Goal: Task Accomplishment & Management: Manage account settings

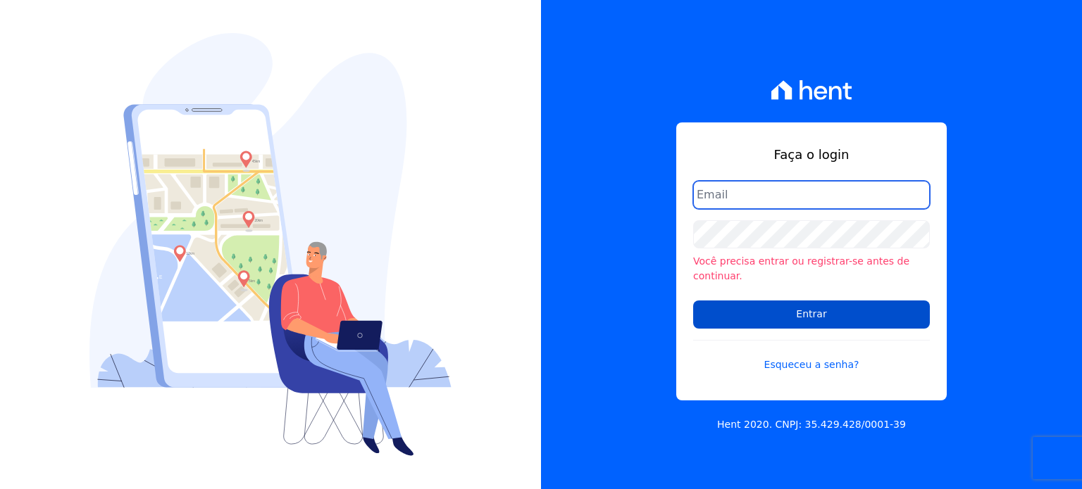
type input "natalie.pereira@habrasconstrutora.com.br"
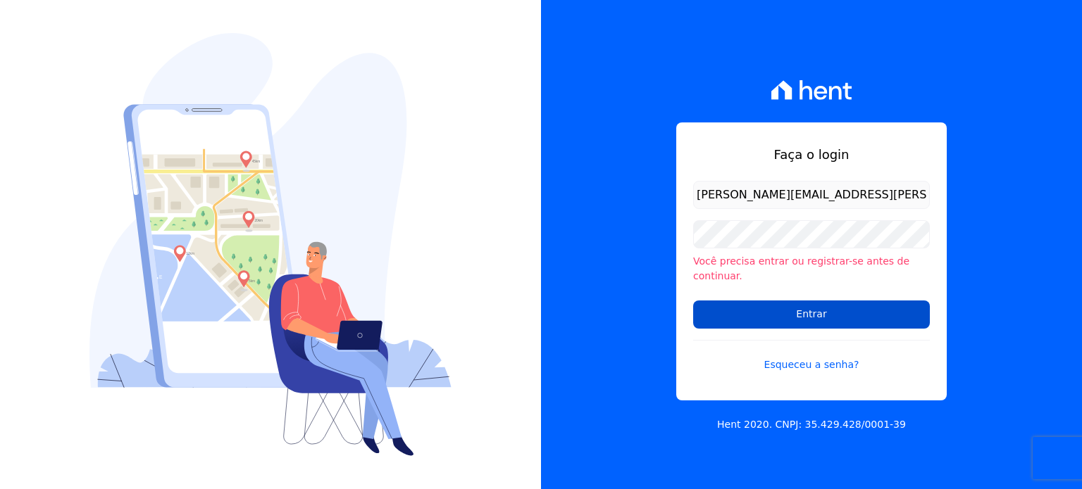
click at [804, 313] on input "Entrar" at bounding box center [811, 315] width 237 height 28
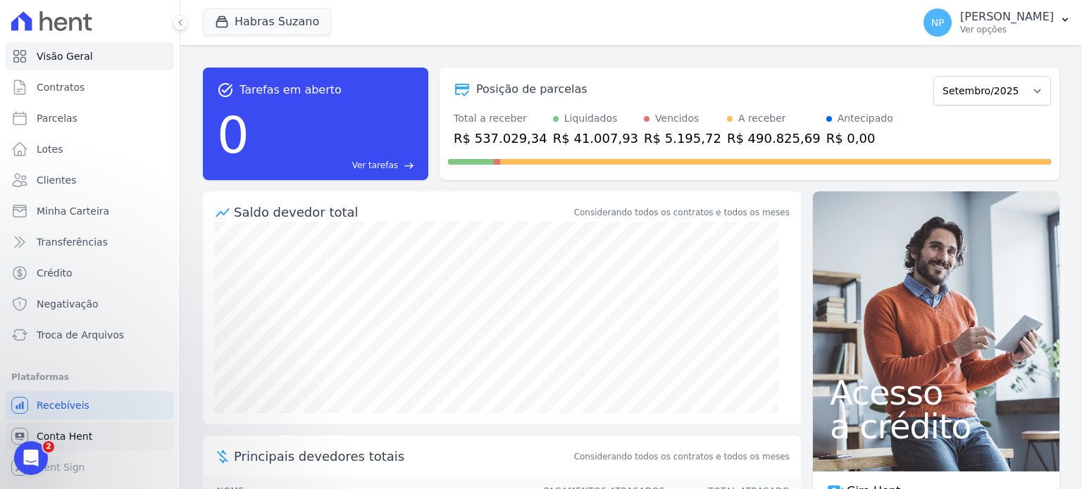
click at [82, 430] on span "Conta Hent" at bounding box center [65, 437] width 56 height 14
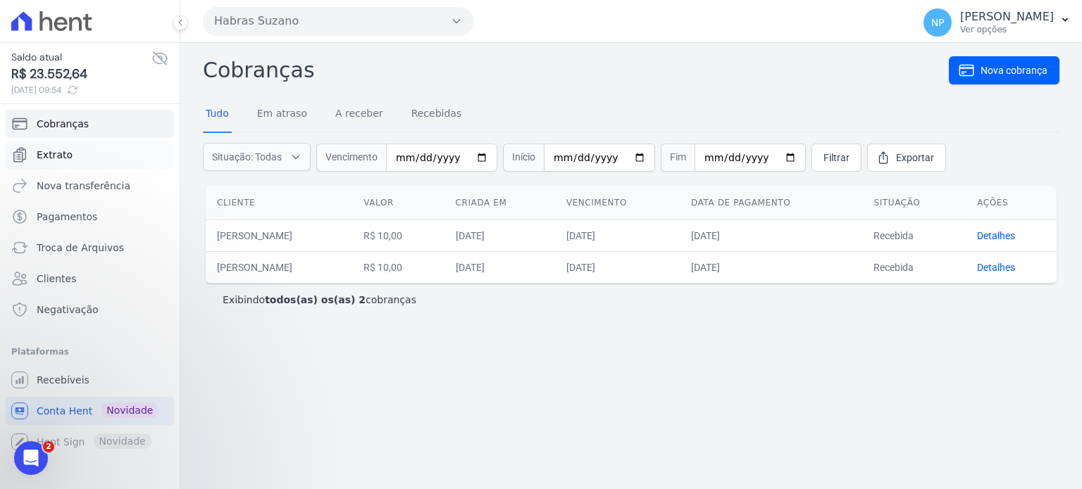
click at [75, 163] on link "Extrato" at bounding box center [90, 155] width 168 height 28
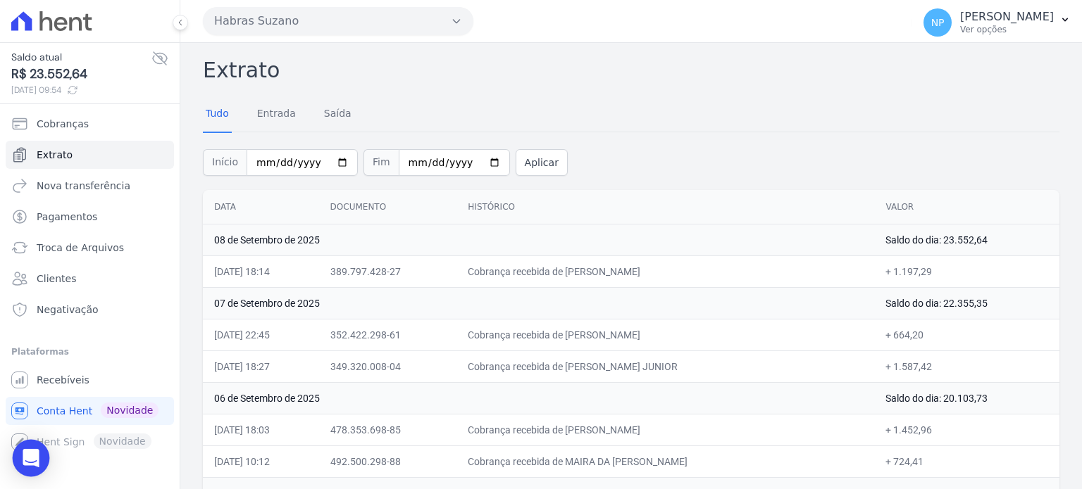
click at [22, 459] on div "Open Intercom Messenger" at bounding box center [31, 458] width 37 height 37
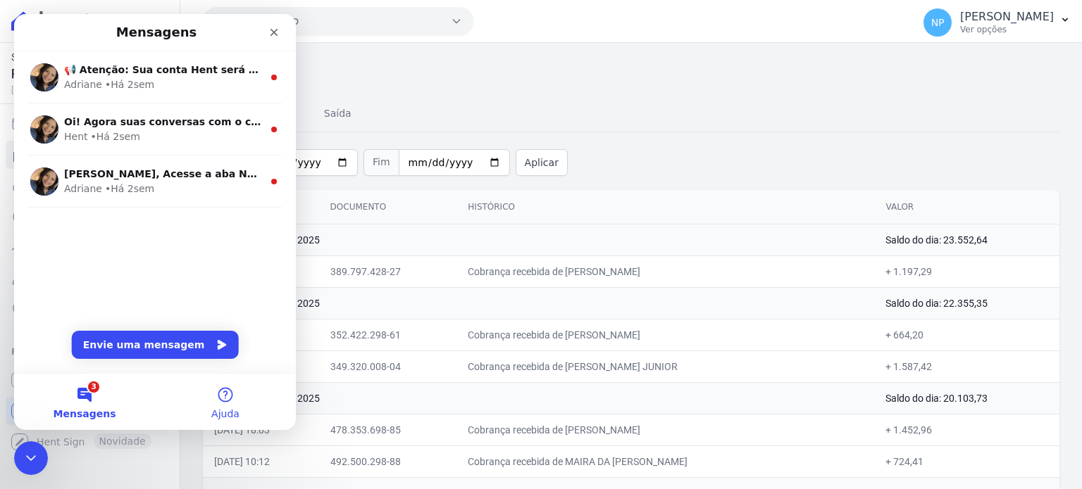
click at [227, 403] on button "Ajuda" at bounding box center [225, 402] width 141 height 56
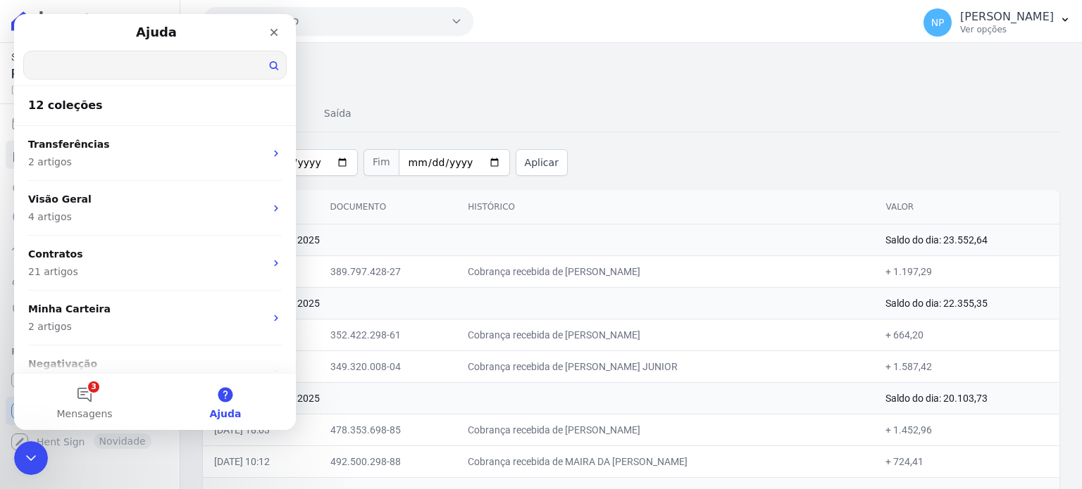
click at [104, 61] on input "Qual é a sua dúvida?" at bounding box center [155, 64] width 262 height 27
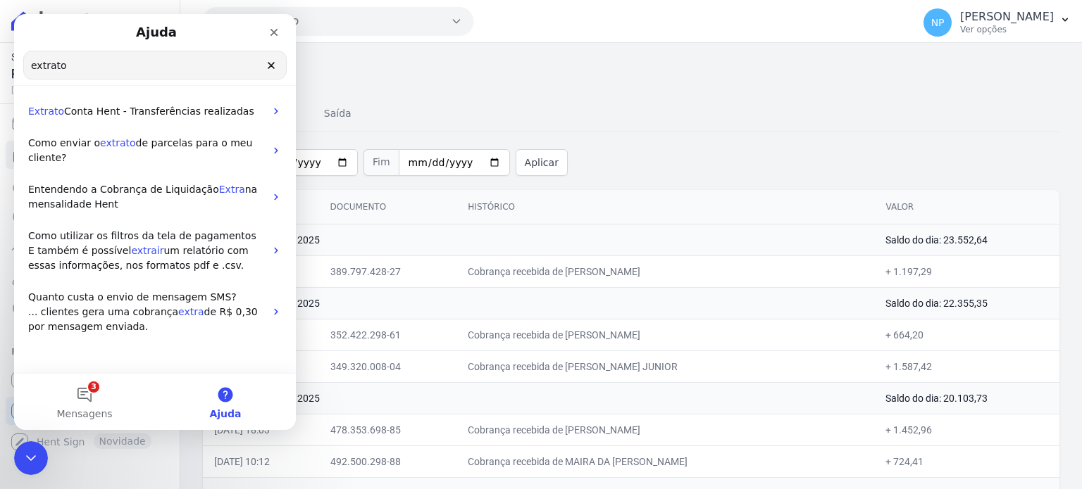
click at [112, 77] on input "extrato" at bounding box center [155, 64] width 262 height 27
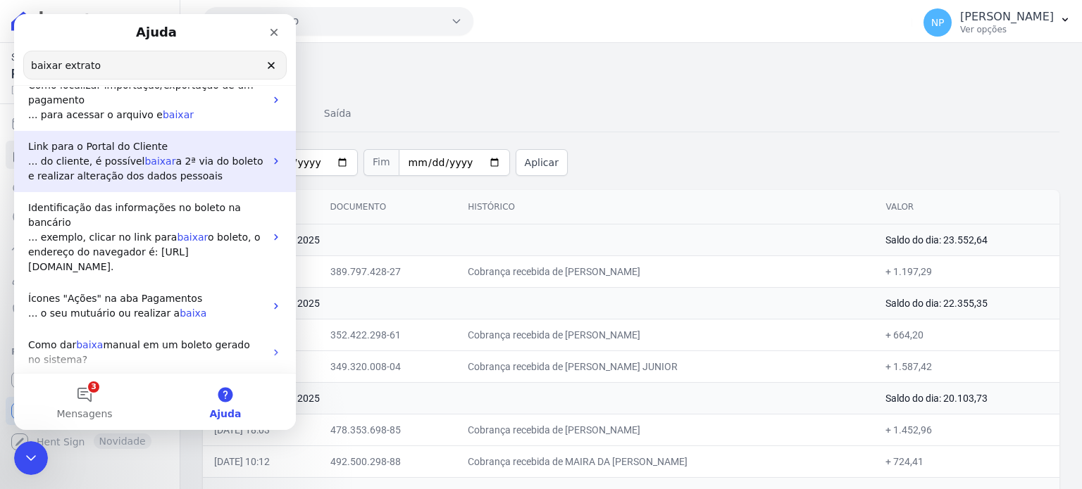
scroll to position [261, 0]
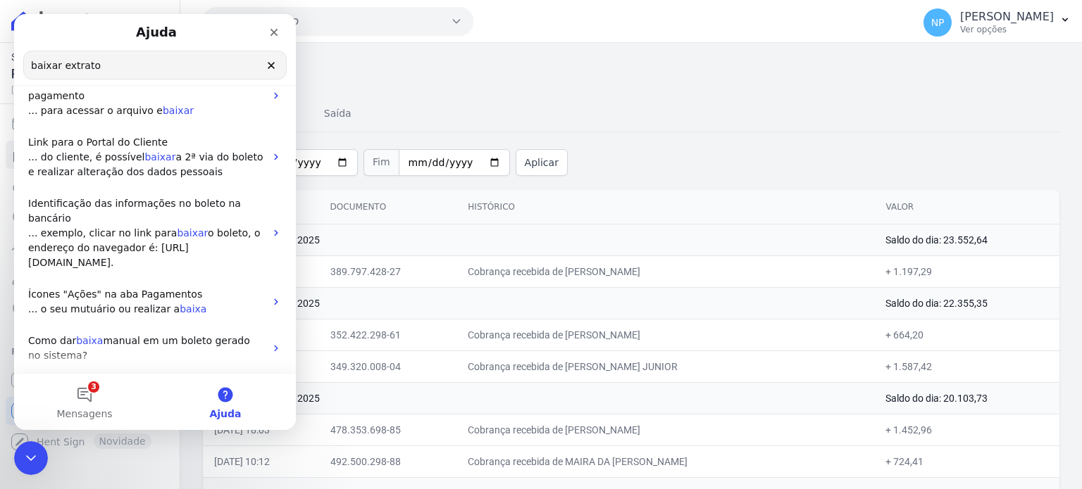
type input "baixar extrato"
click at [716, 154] on div "Início [DATE] Fim [DATE] Aplicar" at bounding box center [631, 161] width 856 height 58
click at [273, 35] on icon "Fechar" at bounding box center [273, 32] width 11 height 11
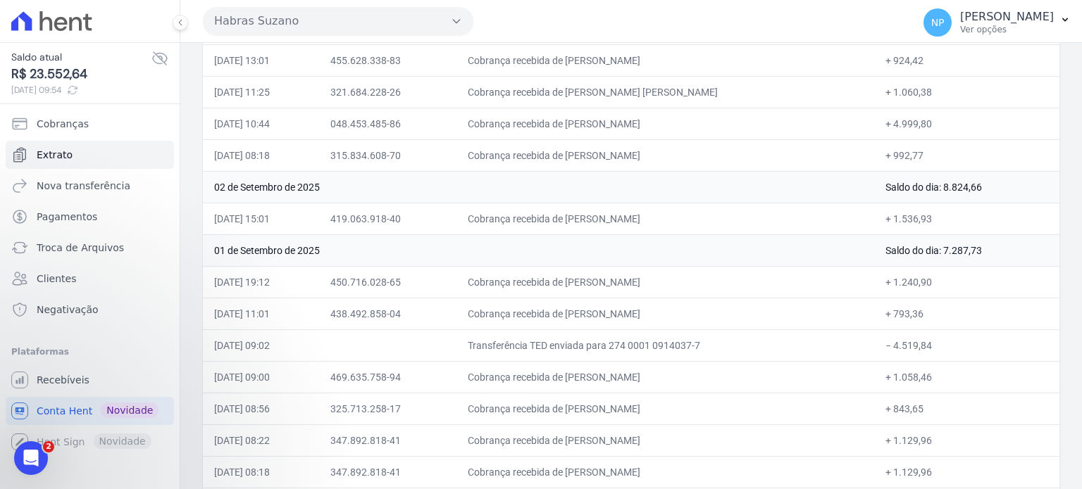
scroll to position [817, 0]
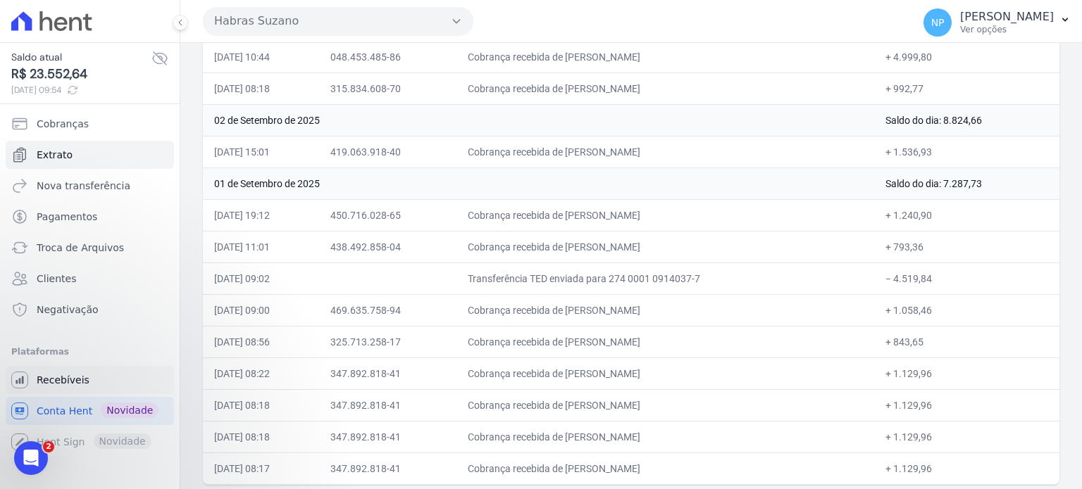
click at [65, 377] on span "Recebíveis" at bounding box center [63, 380] width 53 height 14
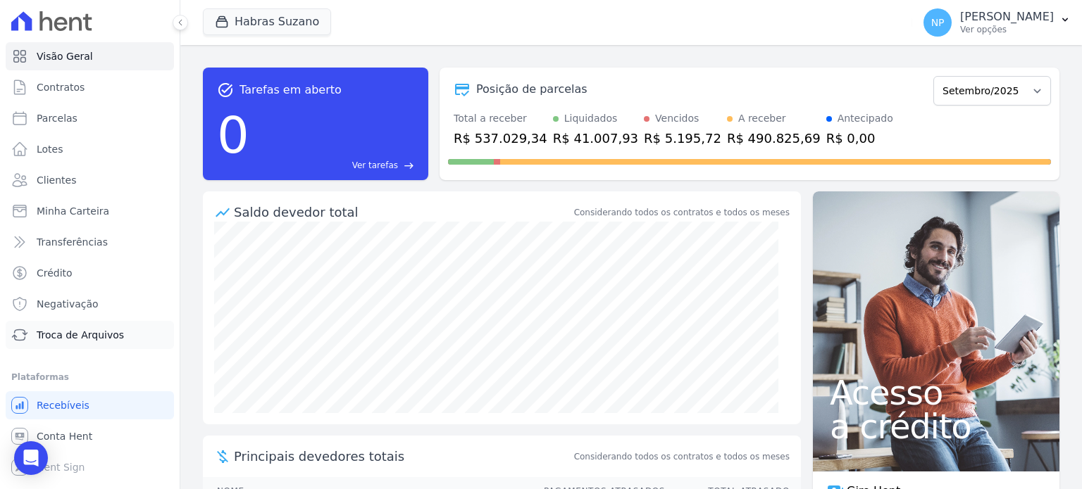
click at [58, 337] on span "Troca de Arquivos" at bounding box center [80, 335] width 87 height 14
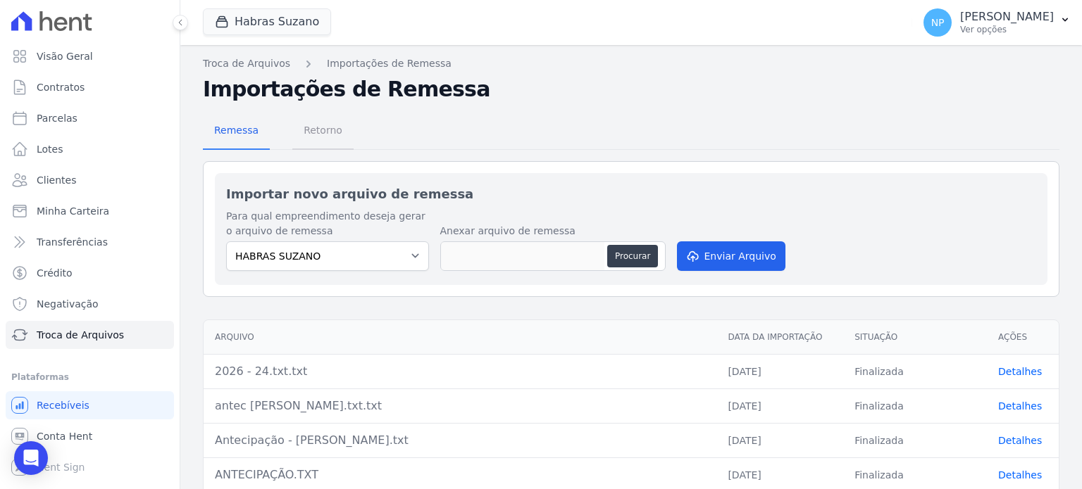
click at [327, 137] on span "Retorno" at bounding box center [323, 130] width 56 height 28
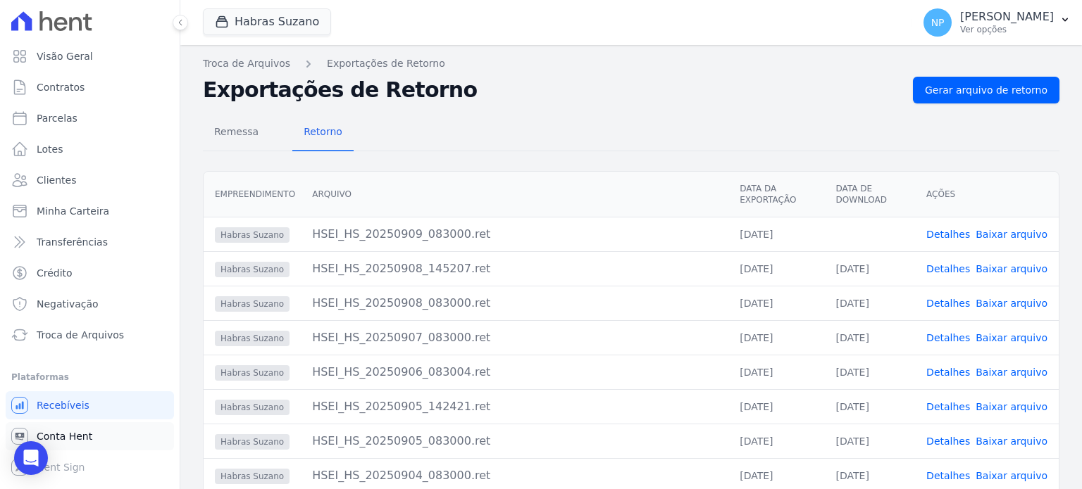
click at [62, 438] on span "Conta Hent" at bounding box center [65, 437] width 56 height 14
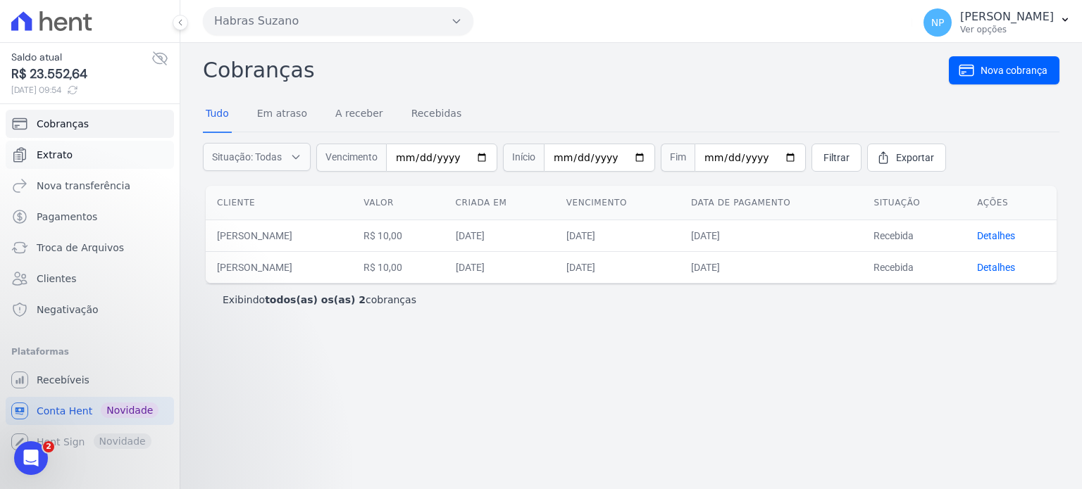
click at [70, 160] on link "Extrato" at bounding box center [90, 155] width 168 height 28
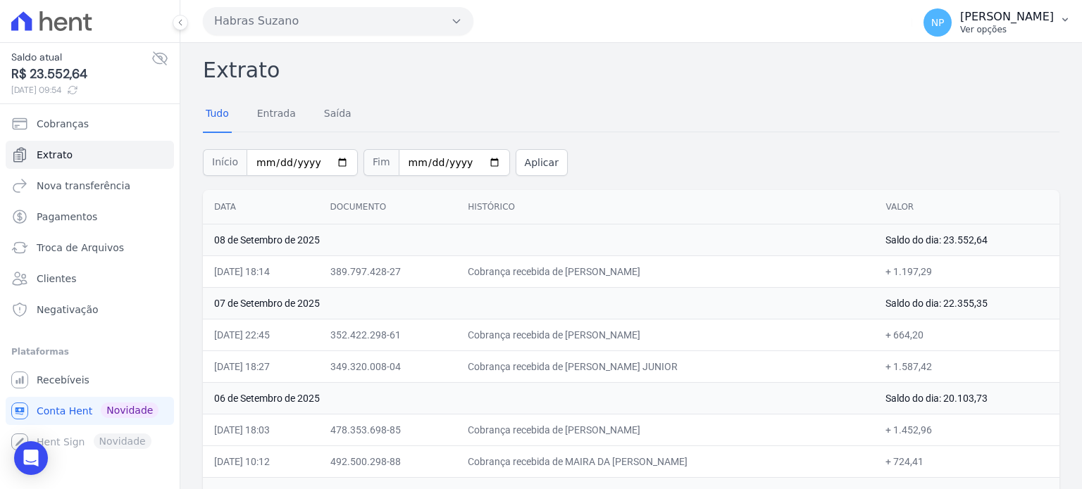
click at [1003, 33] on p "Ver opções" at bounding box center [1007, 29] width 94 height 11
click at [530, 140] on div "Início [DATE] Fim [DATE] Aplicar" at bounding box center [631, 161] width 856 height 58
click at [39, 380] on span "Recebíveis" at bounding box center [63, 380] width 53 height 14
